Goal: Information Seeking & Learning: Learn about a topic

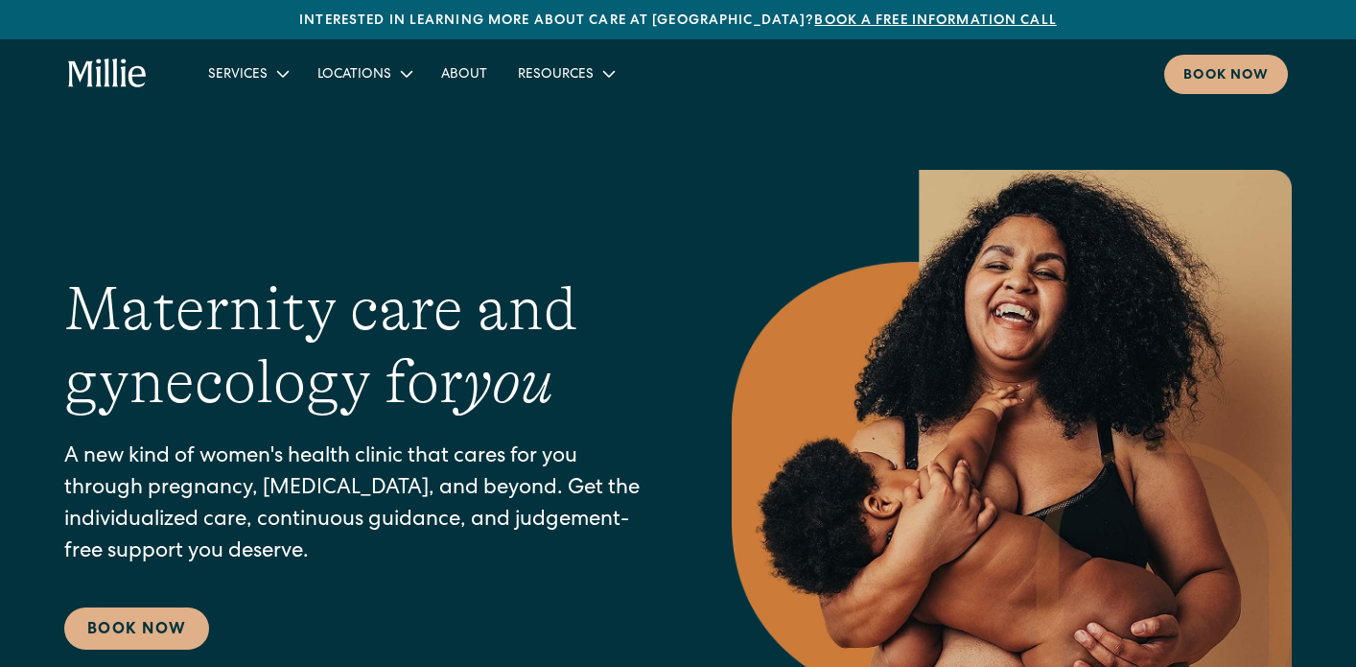
click at [814, 19] on link "Book a free information call" at bounding box center [935, 20] width 242 height 13
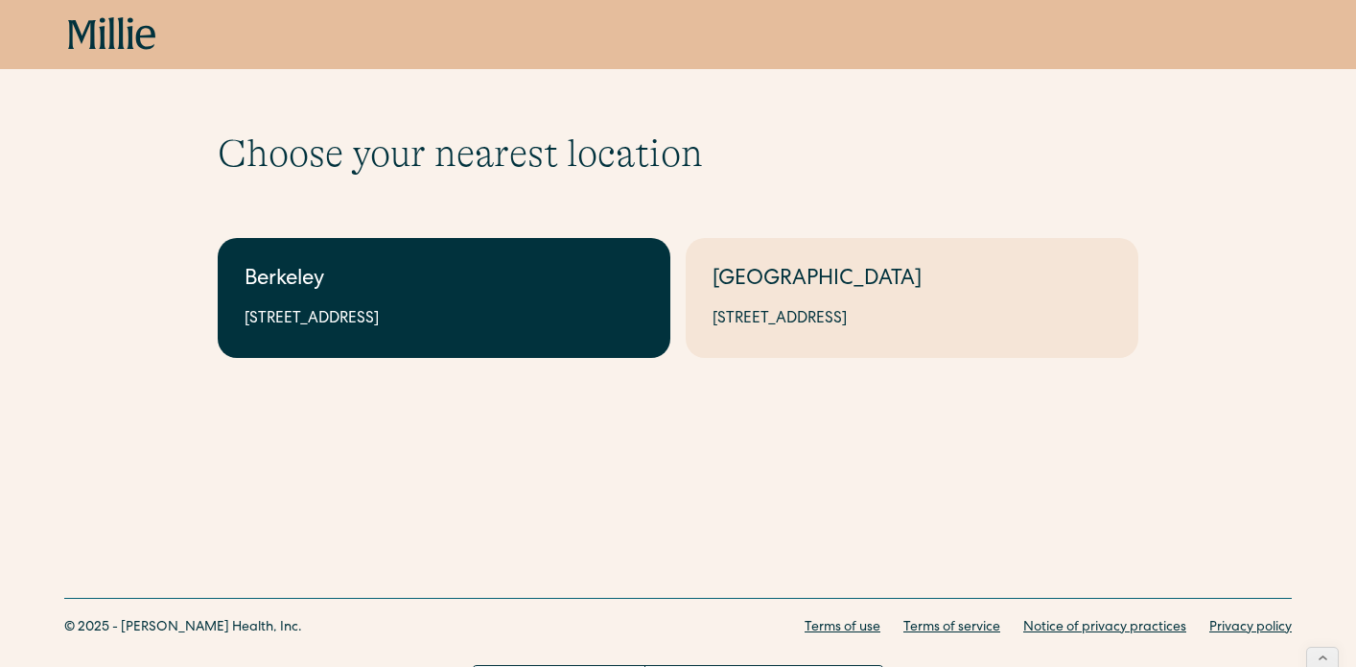
click at [543, 265] on div "Berkeley" at bounding box center [444, 281] width 399 height 32
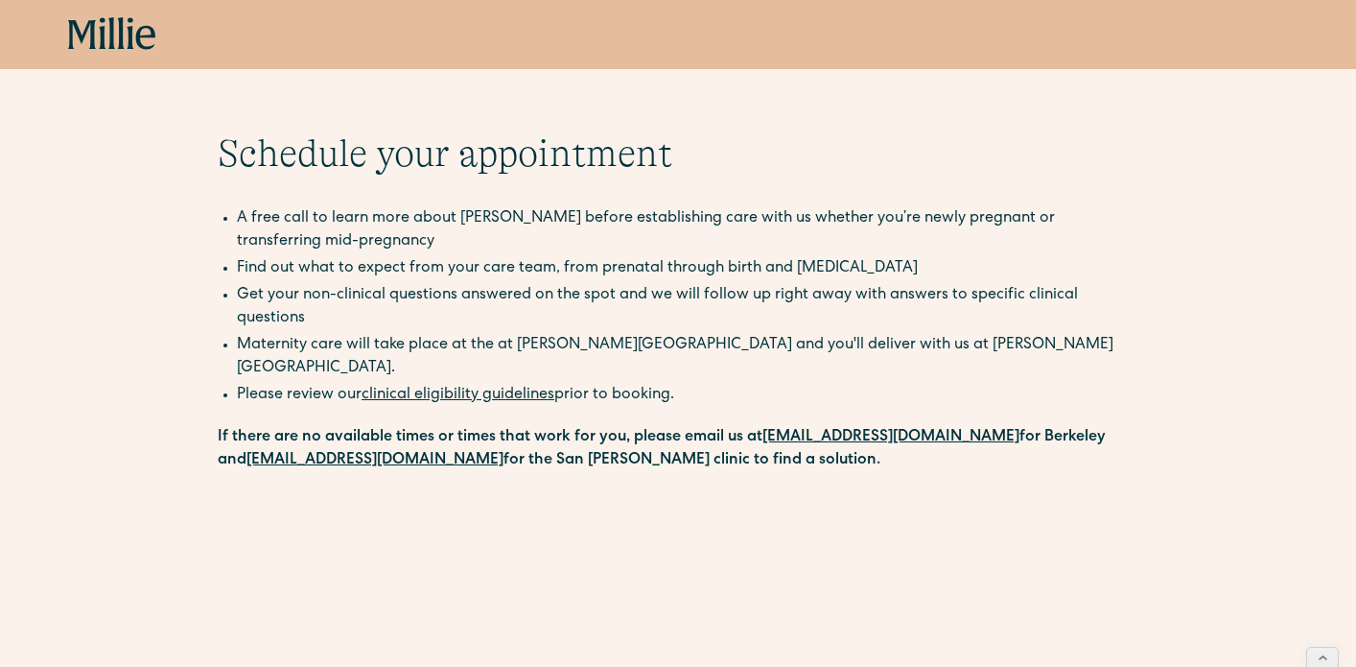
click at [491, 388] on link "clinical eligibility guidelines" at bounding box center [458, 395] width 193 height 15
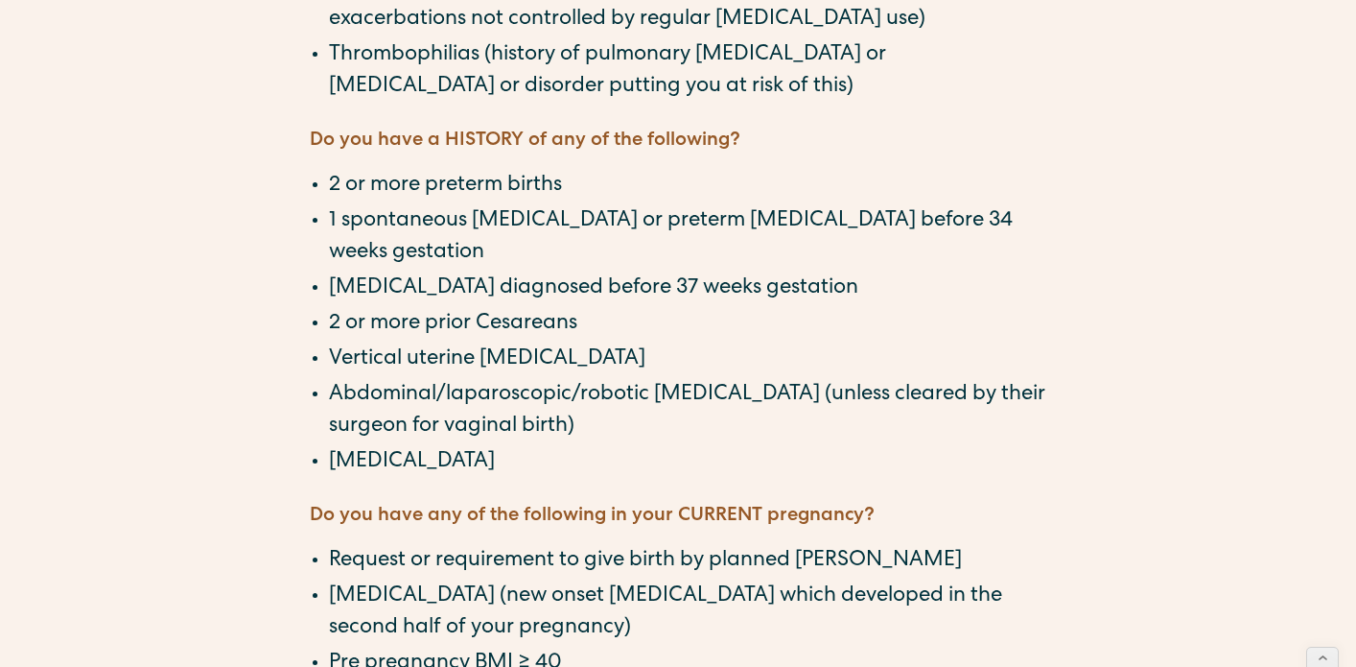
scroll to position [809, 0]
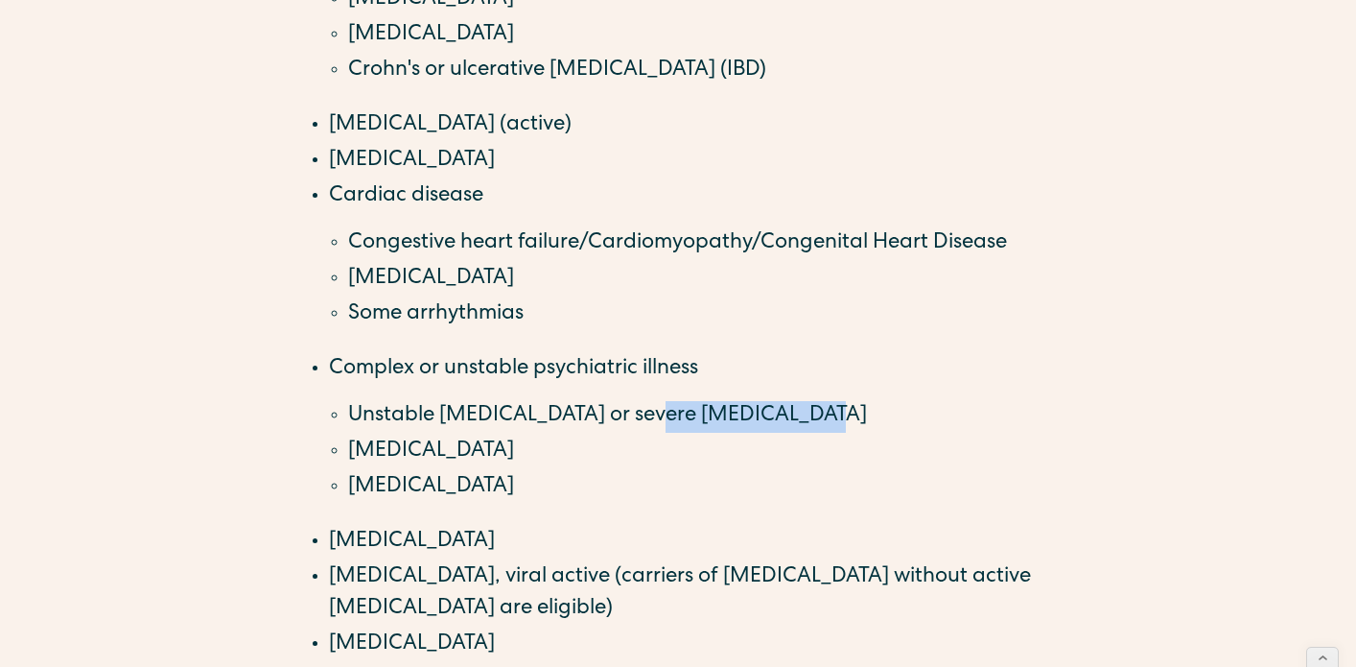
drag, startPoint x: 803, startPoint y: 333, endPoint x: 631, endPoint y: 338, distance: 171.8
click at [631, 401] on li "Unstable bipolar disorder or severe depression" at bounding box center [697, 417] width 698 height 32
copy li "evere depression"
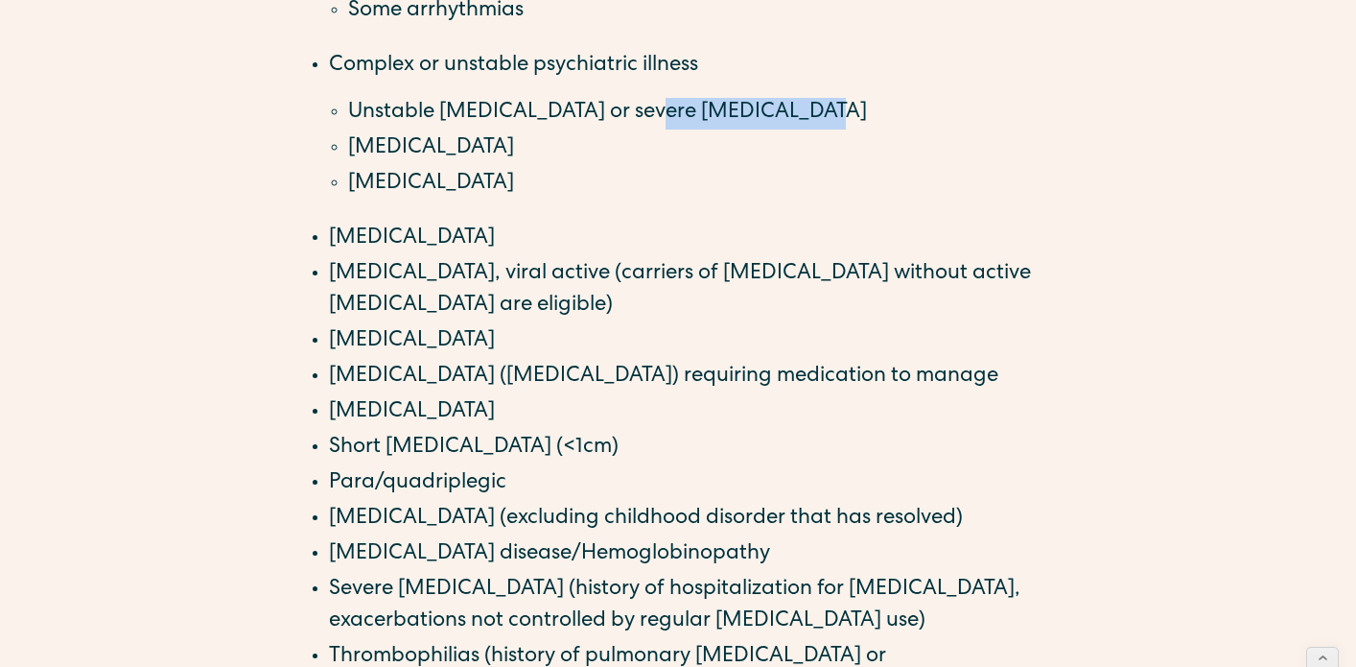
scroll to position [1118, 0]
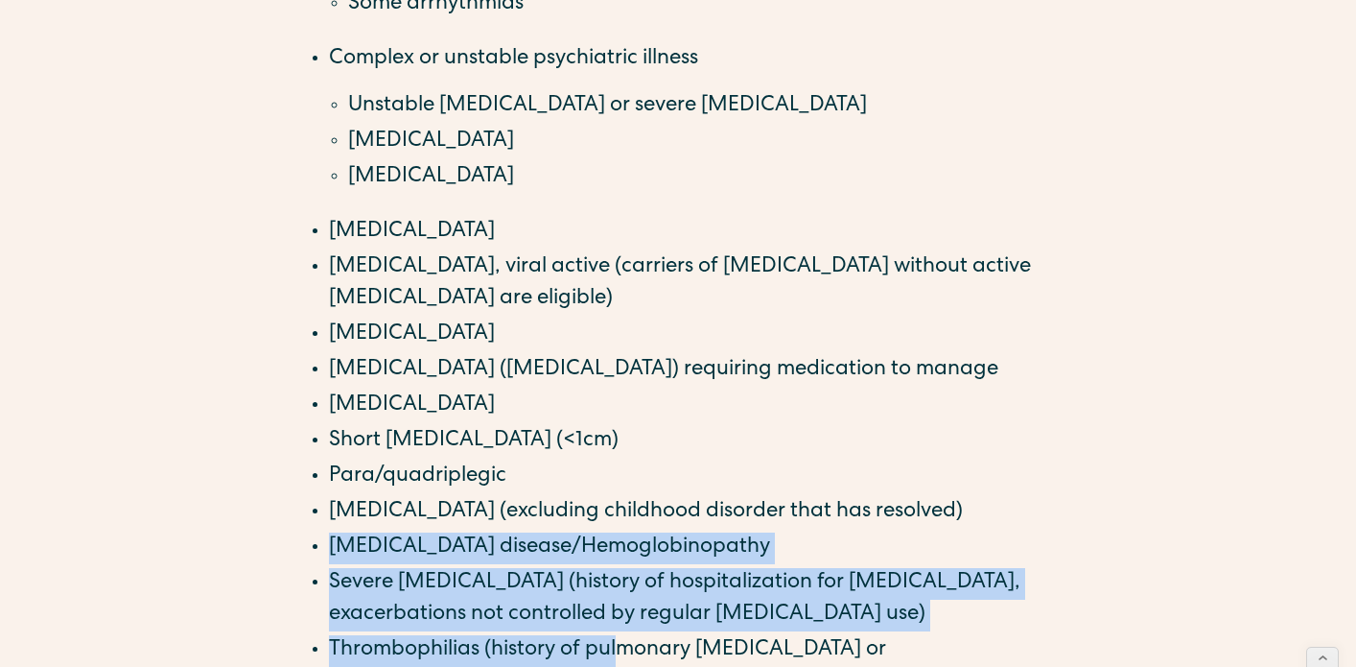
drag, startPoint x: 632, startPoint y: 447, endPoint x: 617, endPoint y: 572, distance: 125.6
click at [617, 572] on ul "Autoimmune conditions (ask us about conditions that aren’t in this list): Lupus…" at bounding box center [678, 111] width 737 height 1173
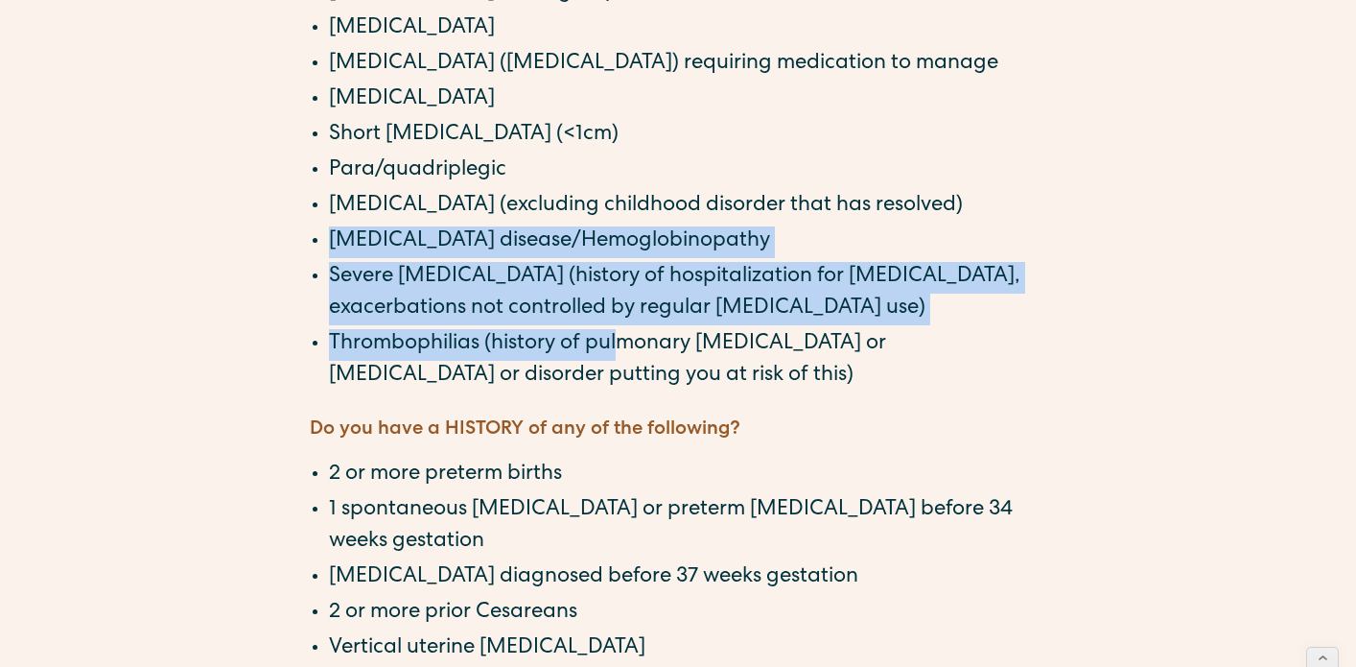
scroll to position [1441, 0]
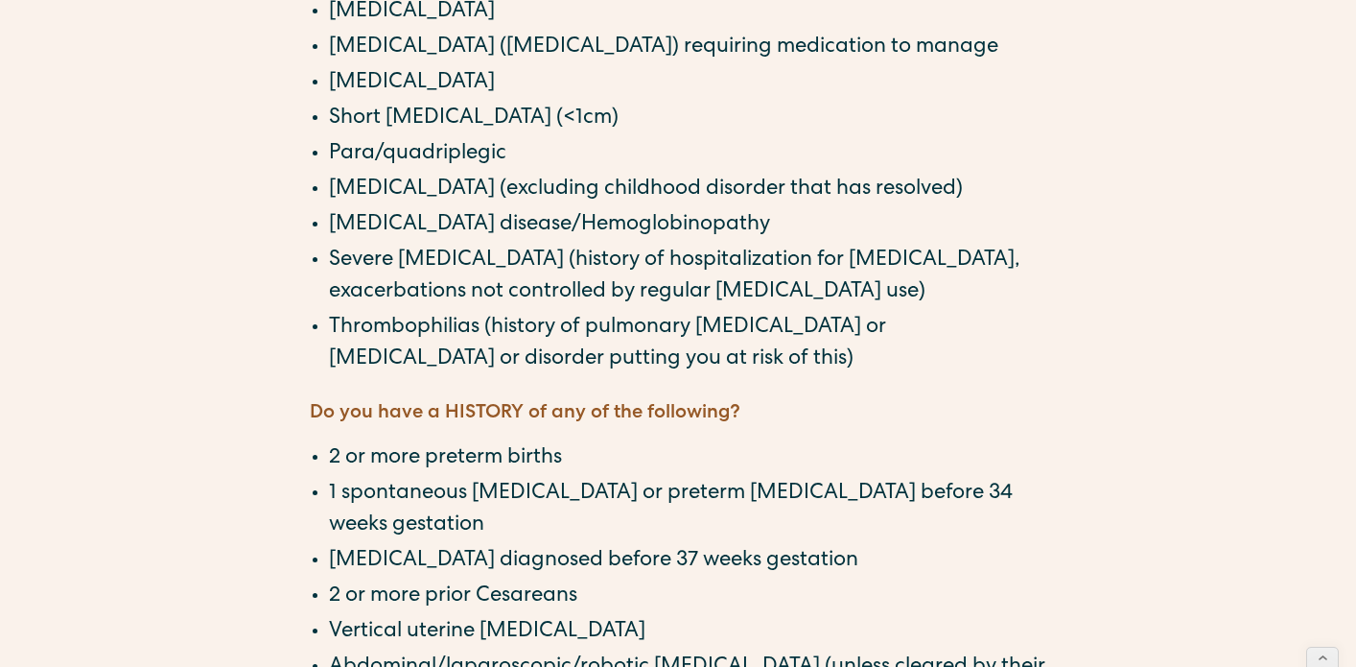
drag, startPoint x: 615, startPoint y: 622, endPoint x: 600, endPoint y: 602, distance: 24.6
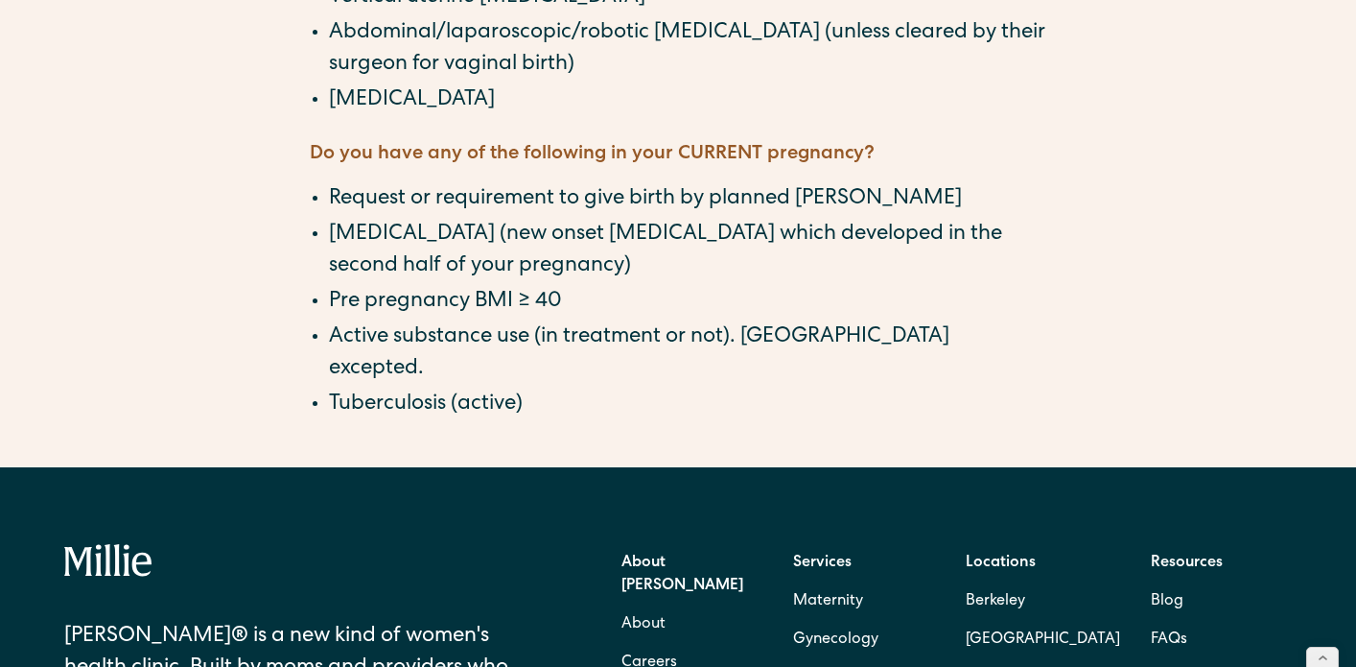
scroll to position [2436, 0]
